Goal: Find specific page/section: Find specific page/section

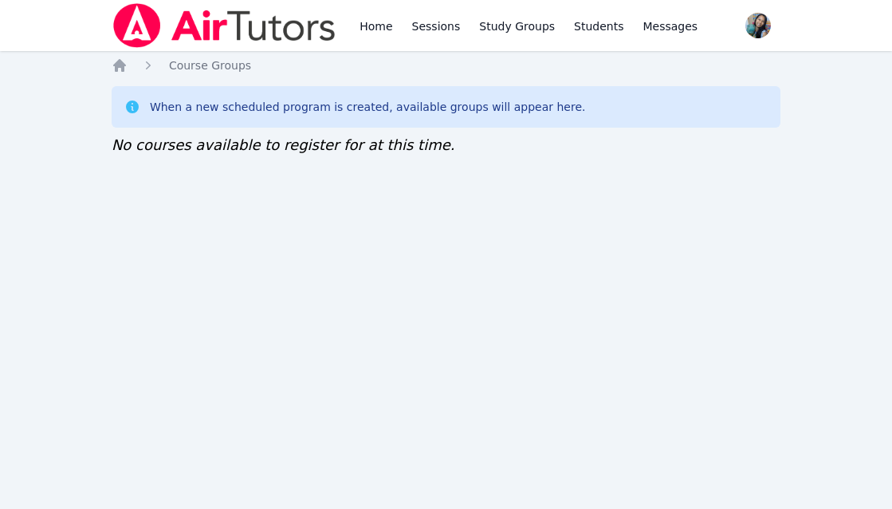
click at [247, 183] on div "Home Course Groups When a new scheduled program is created, available groups wi…" at bounding box center [446, 122] width 669 height 131
